Goal: Information Seeking & Learning: Learn about a topic

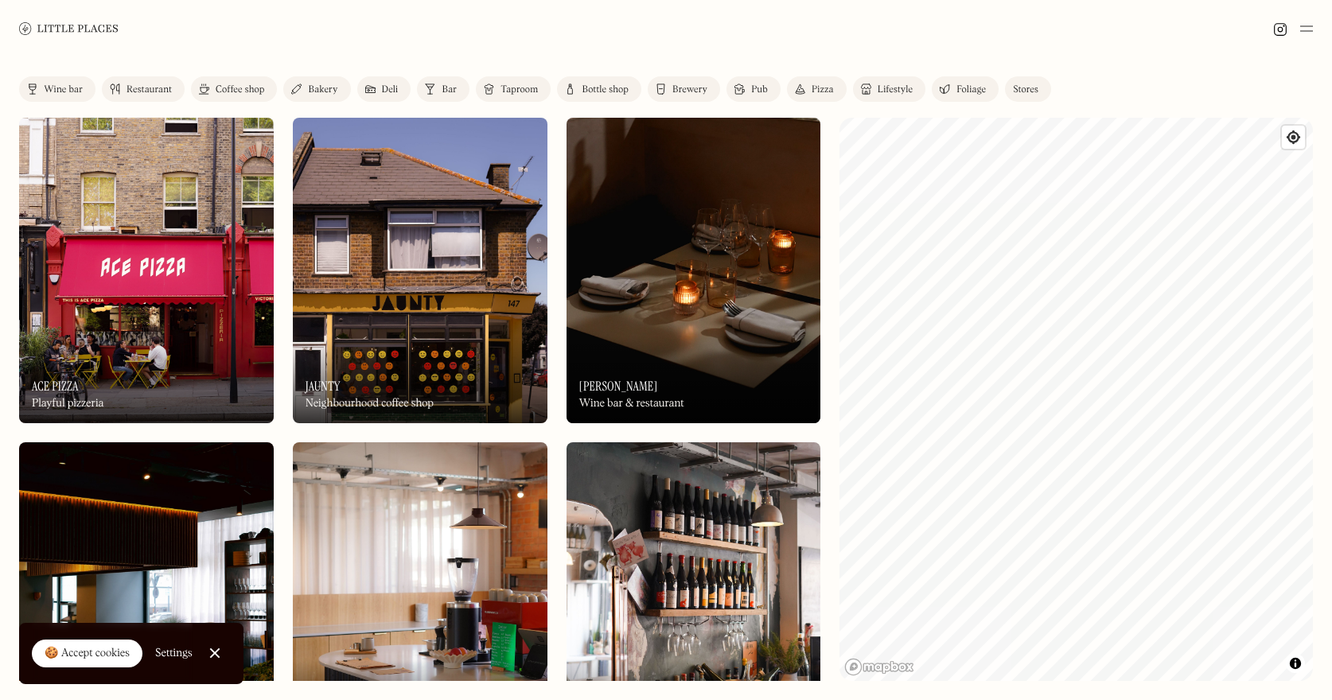
click at [140, 88] on div "Restaurant" at bounding box center [149, 90] width 45 height 10
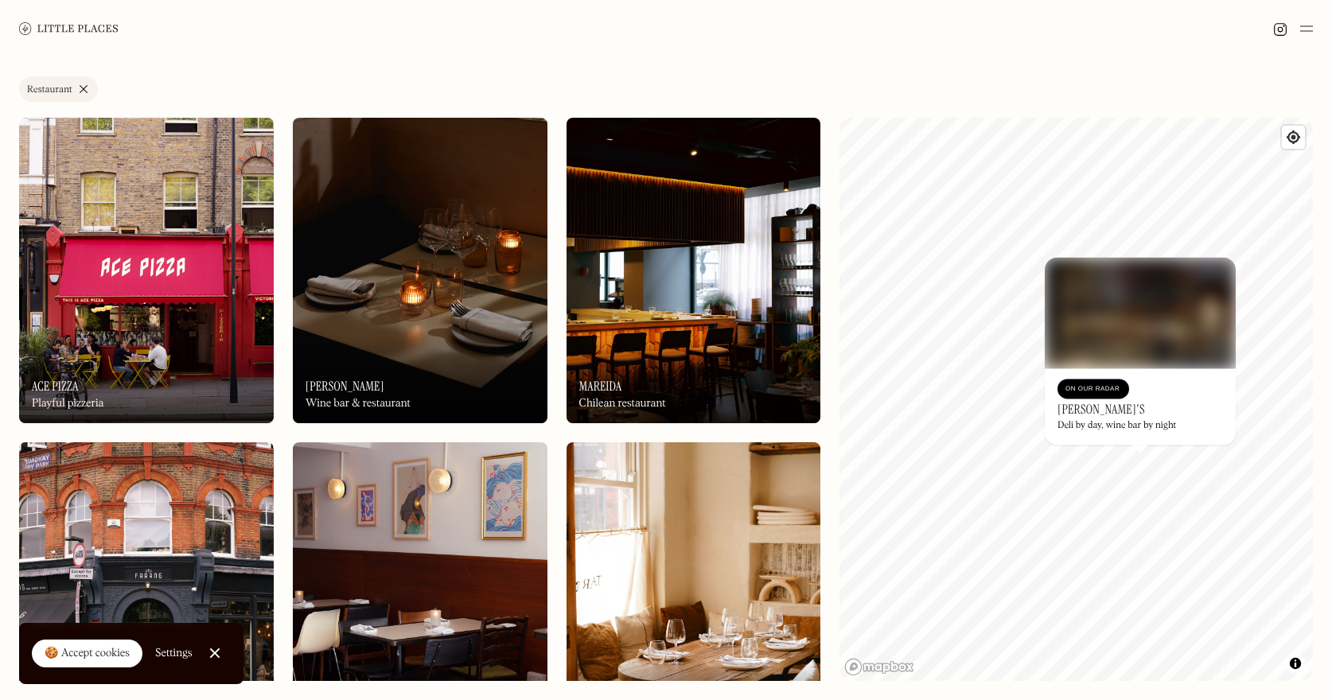
click at [1124, 371] on div "On Our Radar [PERSON_NAME]'s Deli by day, wine bar by night" at bounding box center [1140, 406] width 191 height 76
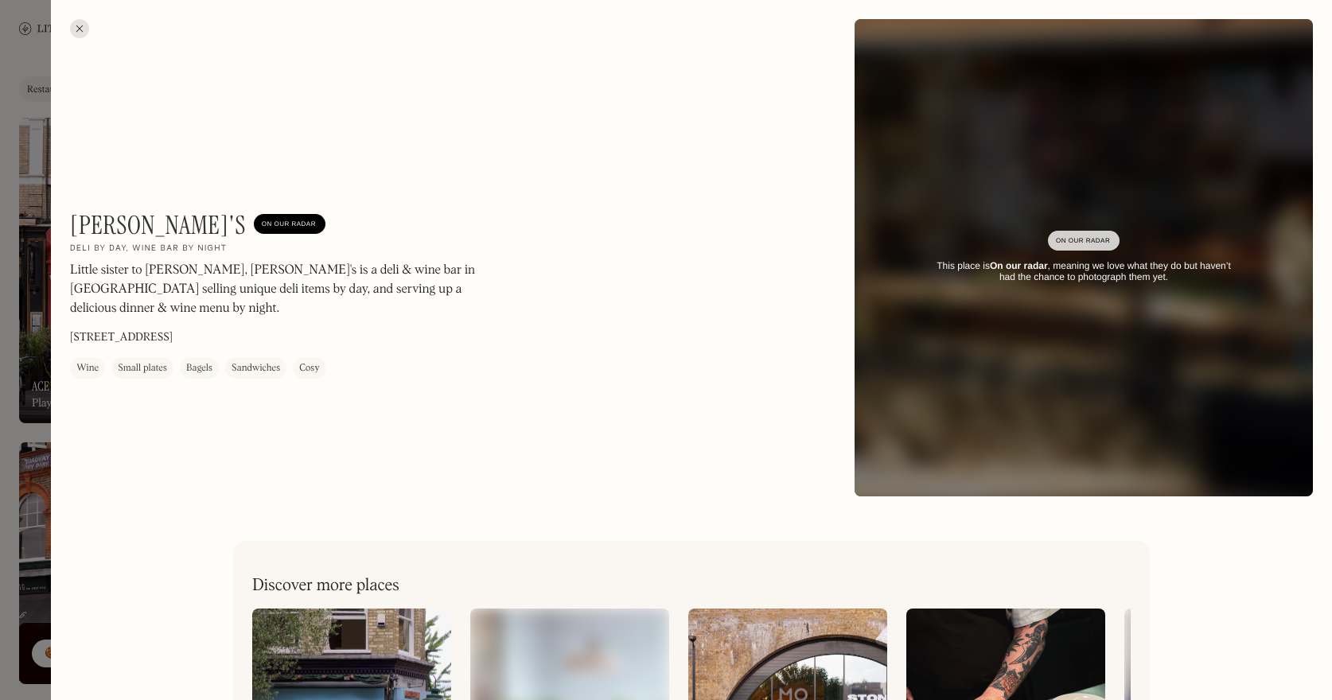
click at [512, 364] on div "[PERSON_NAME]'s On Our Radar Deli by day, wine bar by night Little sister to [P…" at bounding box center [449, 304] width 759 height 188
click at [78, 25] on div at bounding box center [79, 28] width 19 height 19
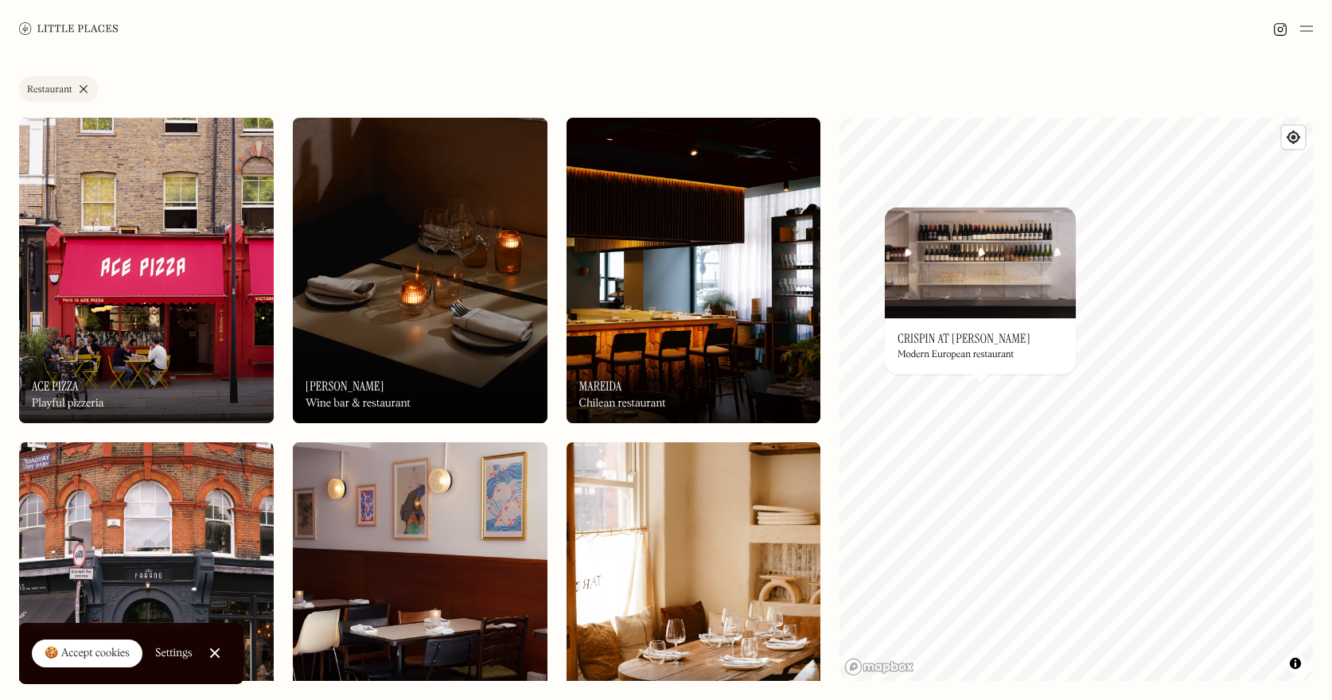
click at [973, 342] on h3 "Crispin at [PERSON_NAME]" at bounding box center [963, 338] width 133 height 15
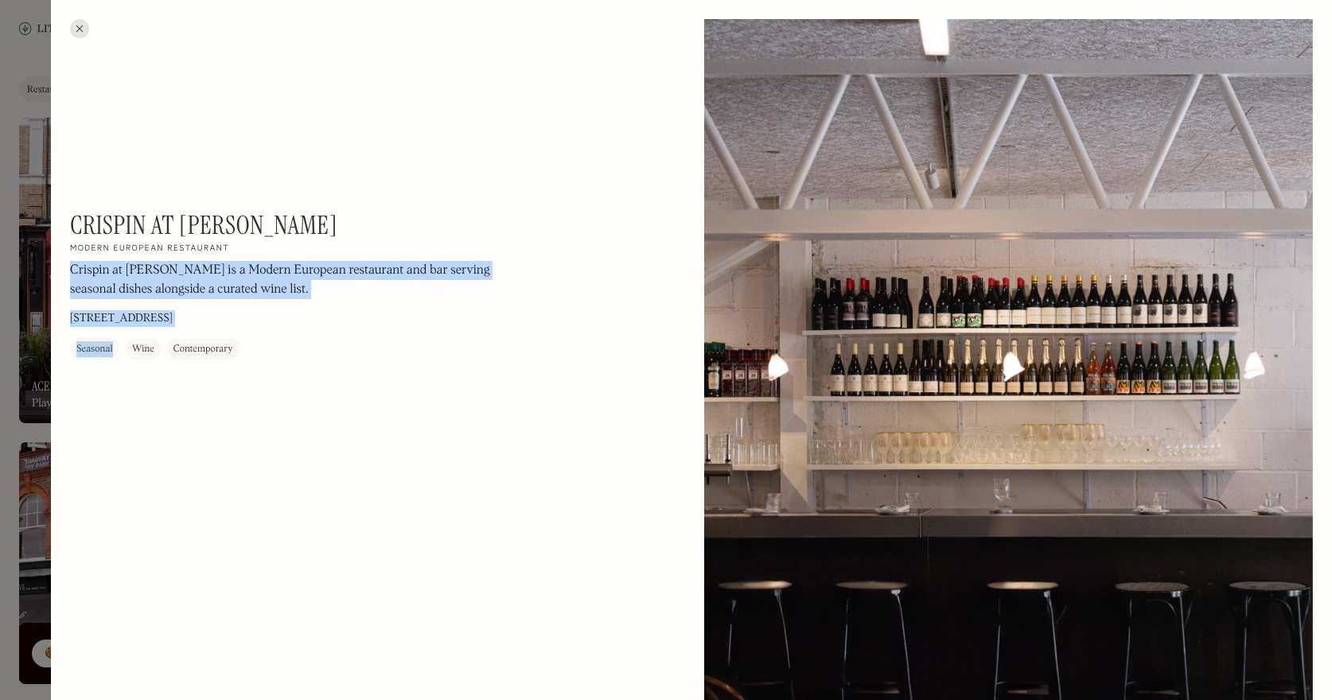
drag, startPoint x: 389, startPoint y: 228, endPoint x: 69, endPoint y: 216, distance: 320.1
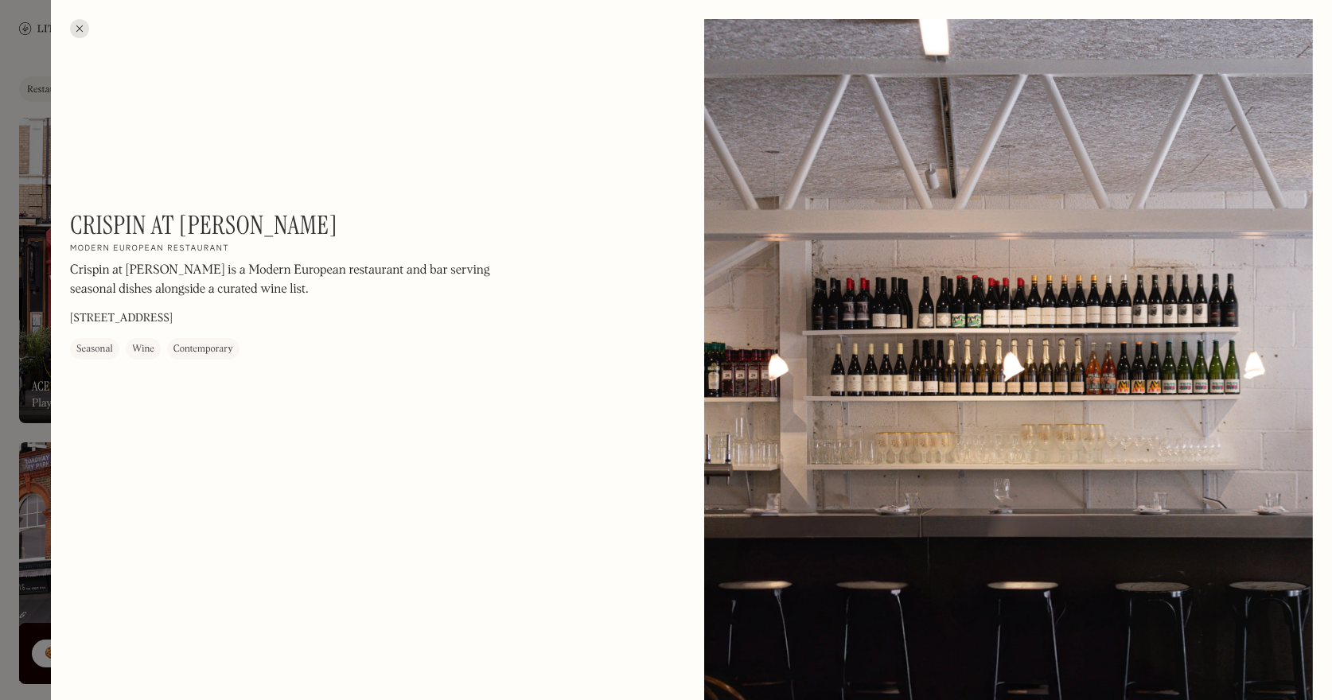
drag, startPoint x: 72, startPoint y: 225, endPoint x: 364, endPoint y: 224, distance: 292.8
click at [364, 224] on div "Crispin at [PERSON_NAME] On Our Radar Modern European restaurant Crispin at [PE…" at bounding box center [285, 285] width 430 height 150
copy h1 "Crispin at [PERSON_NAME]"
click at [75, 37] on div at bounding box center [79, 28] width 19 height 19
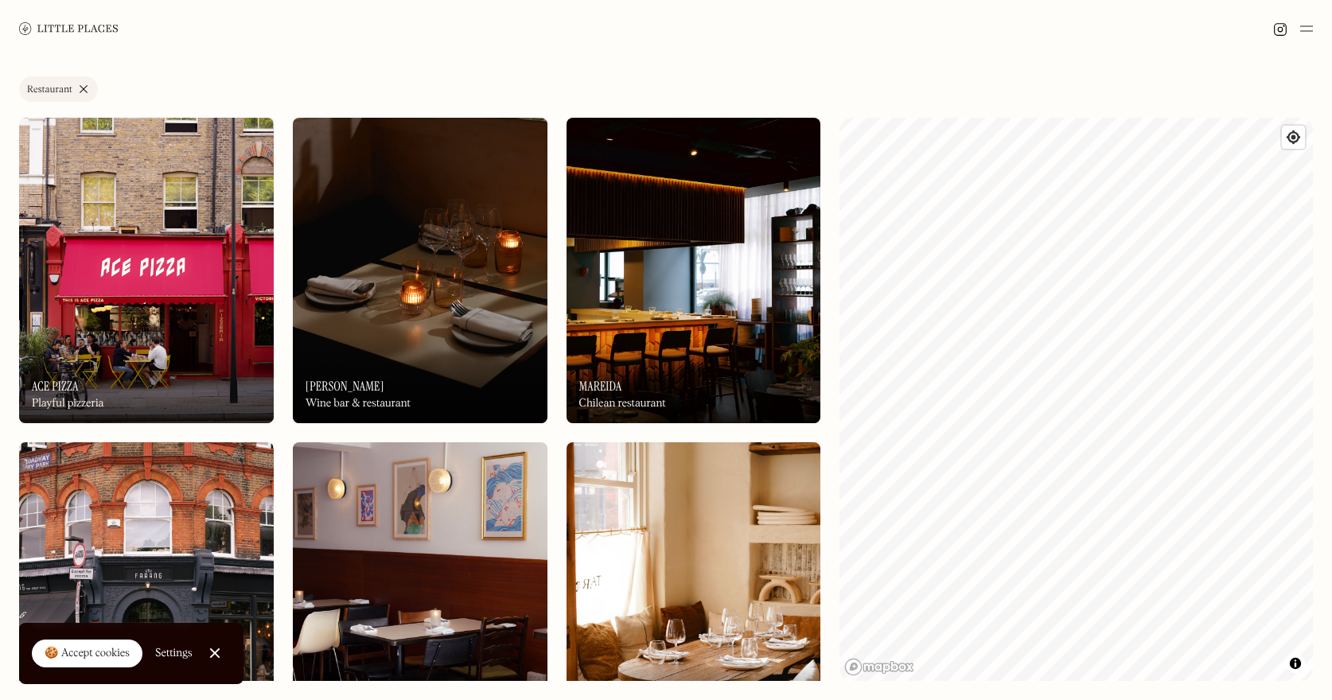
click at [88, 87] on link "Restaurant" at bounding box center [58, 88] width 79 height 25
